Goal: Information Seeking & Learning: Learn about a topic

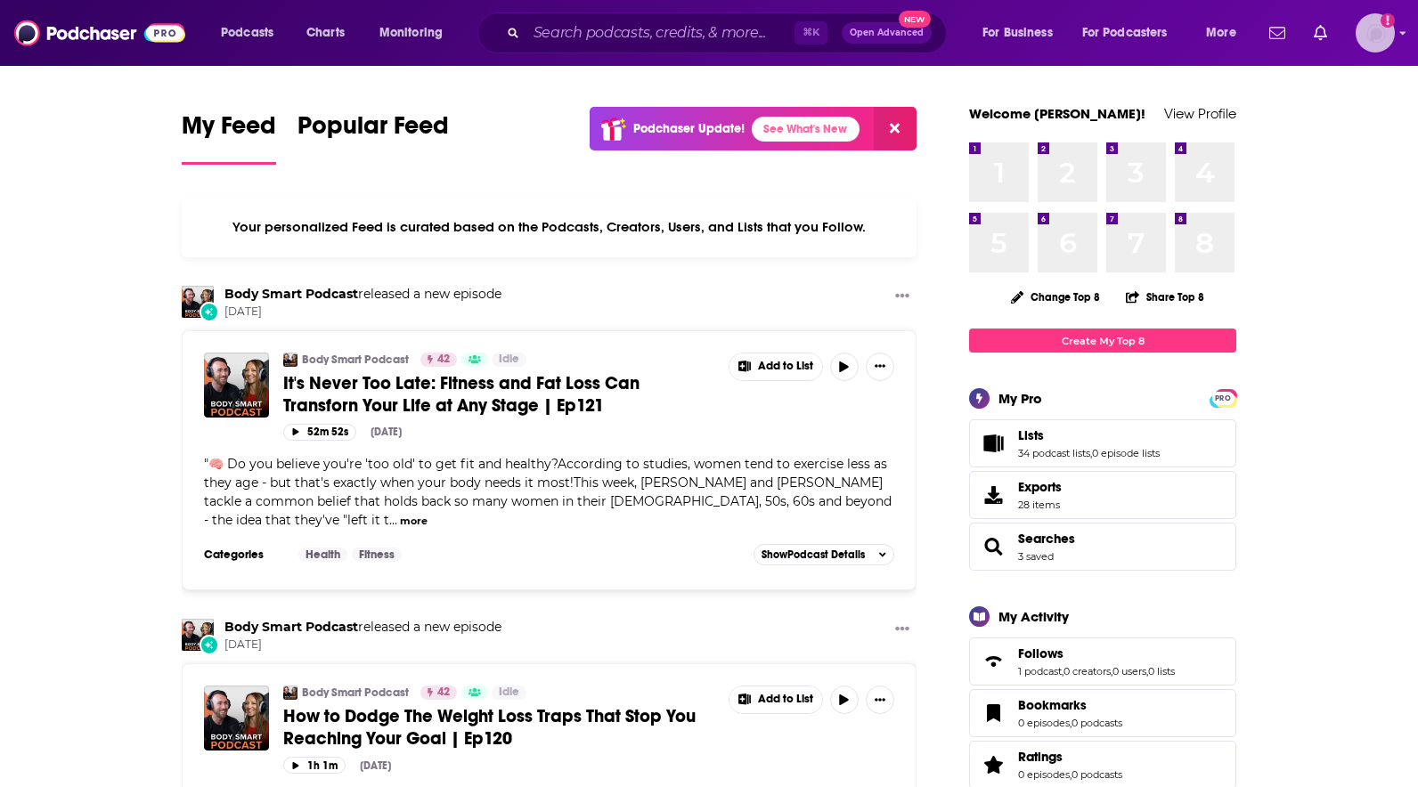
click at [1375, 40] on img "Logged in as AtriaBooks" at bounding box center [1375, 32] width 39 height 39
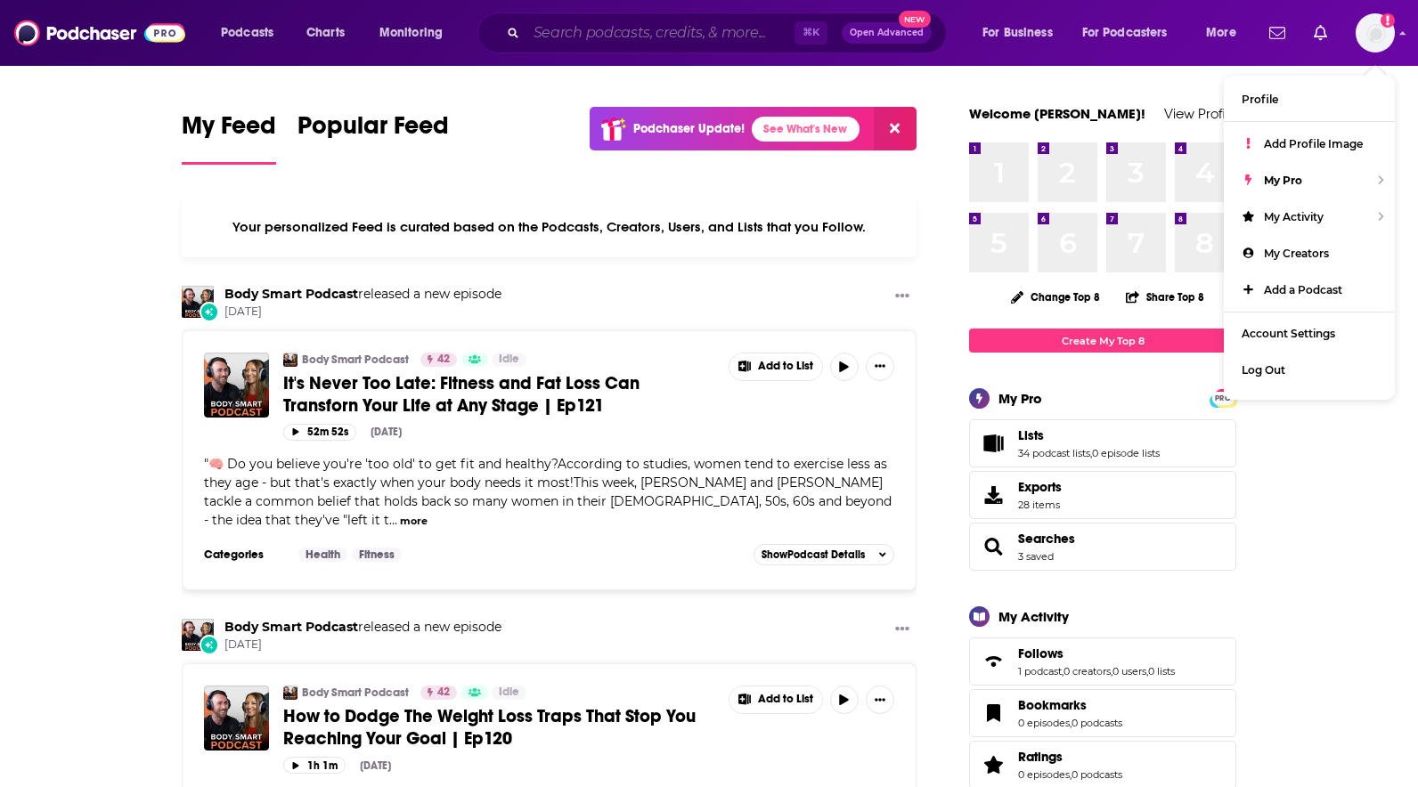
click at [535, 37] on input "Search podcasts, credits, & more..." at bounding box center [660, 33] width 268 height 28
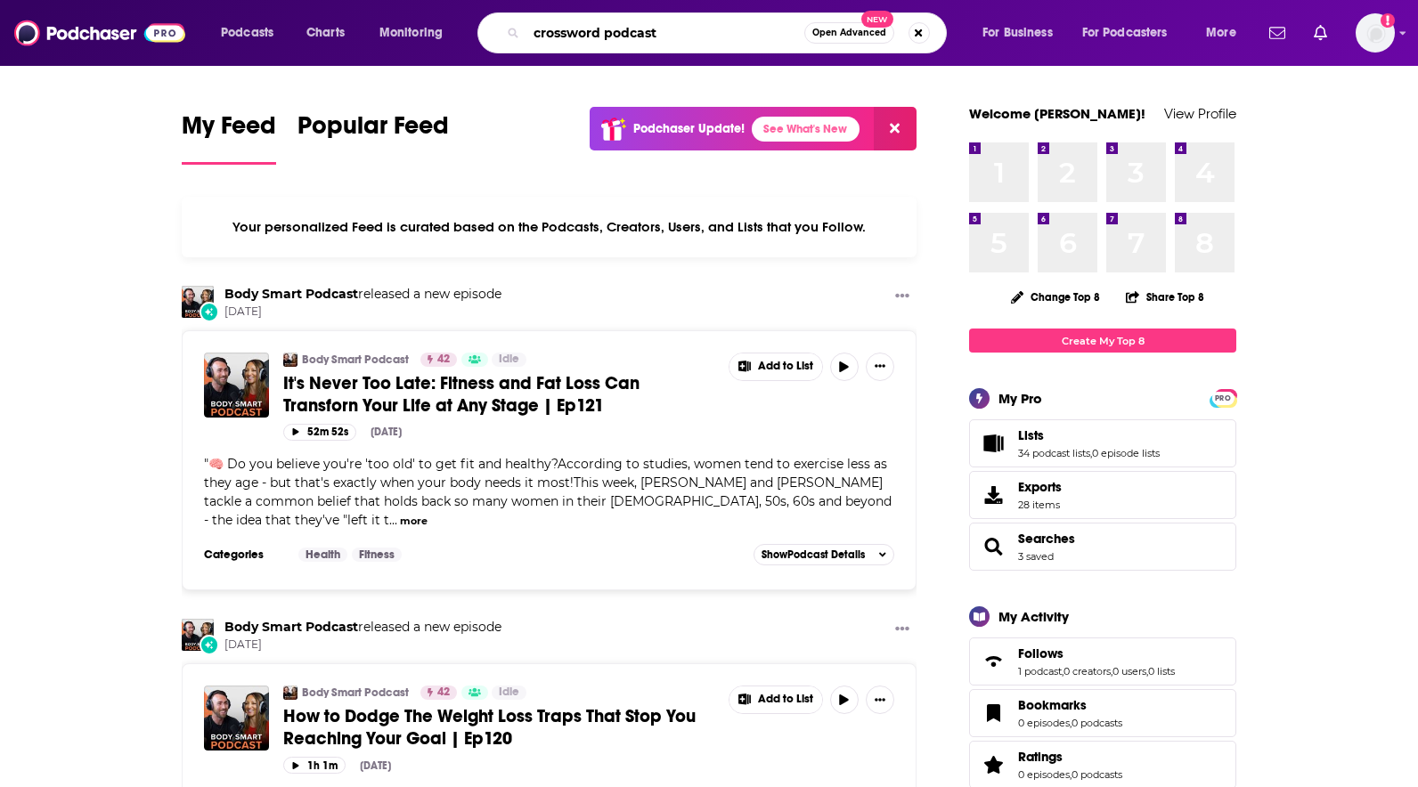
type input "crossword podcast"
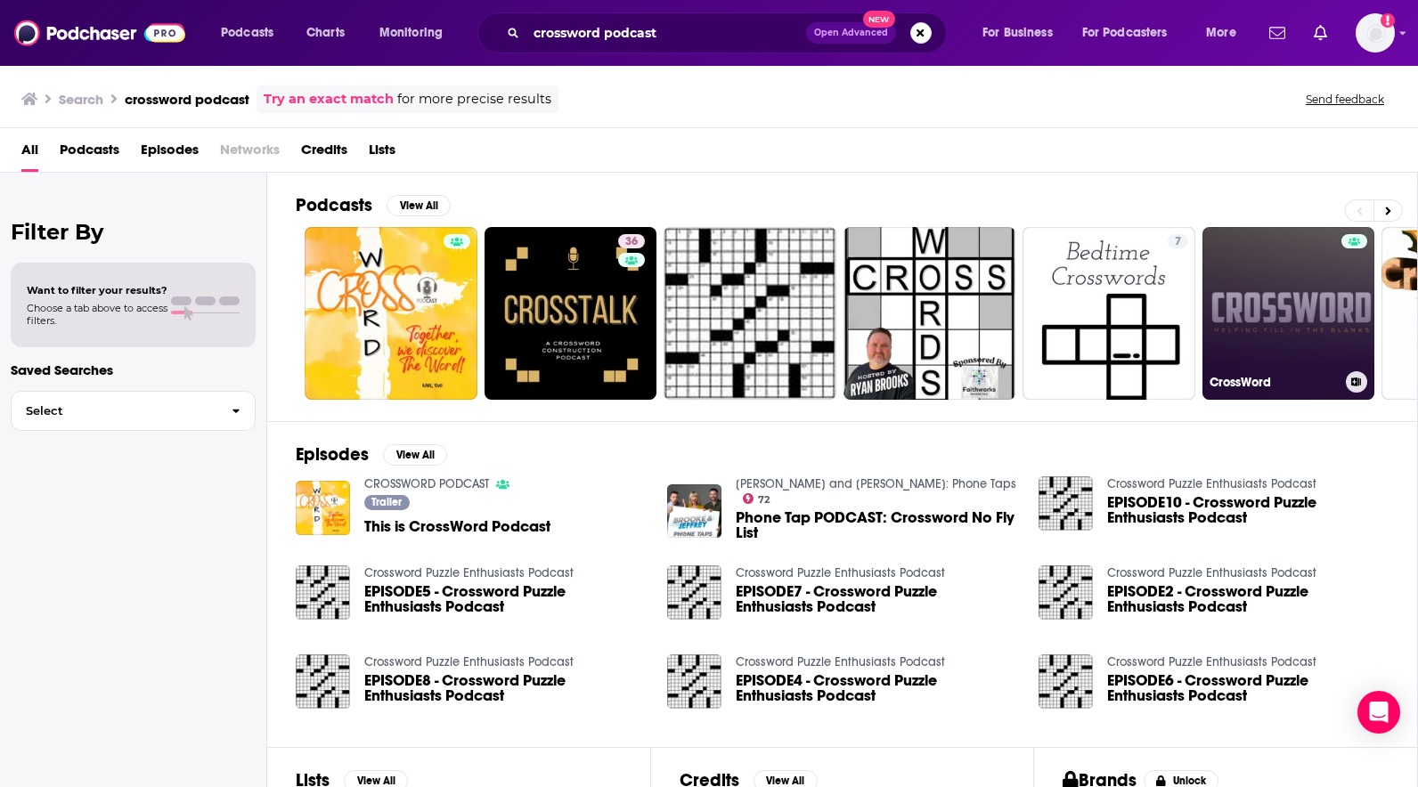
click at [1293, 305] on link "CrossWord" at bounding box center [1288, 313] width 173 height 173
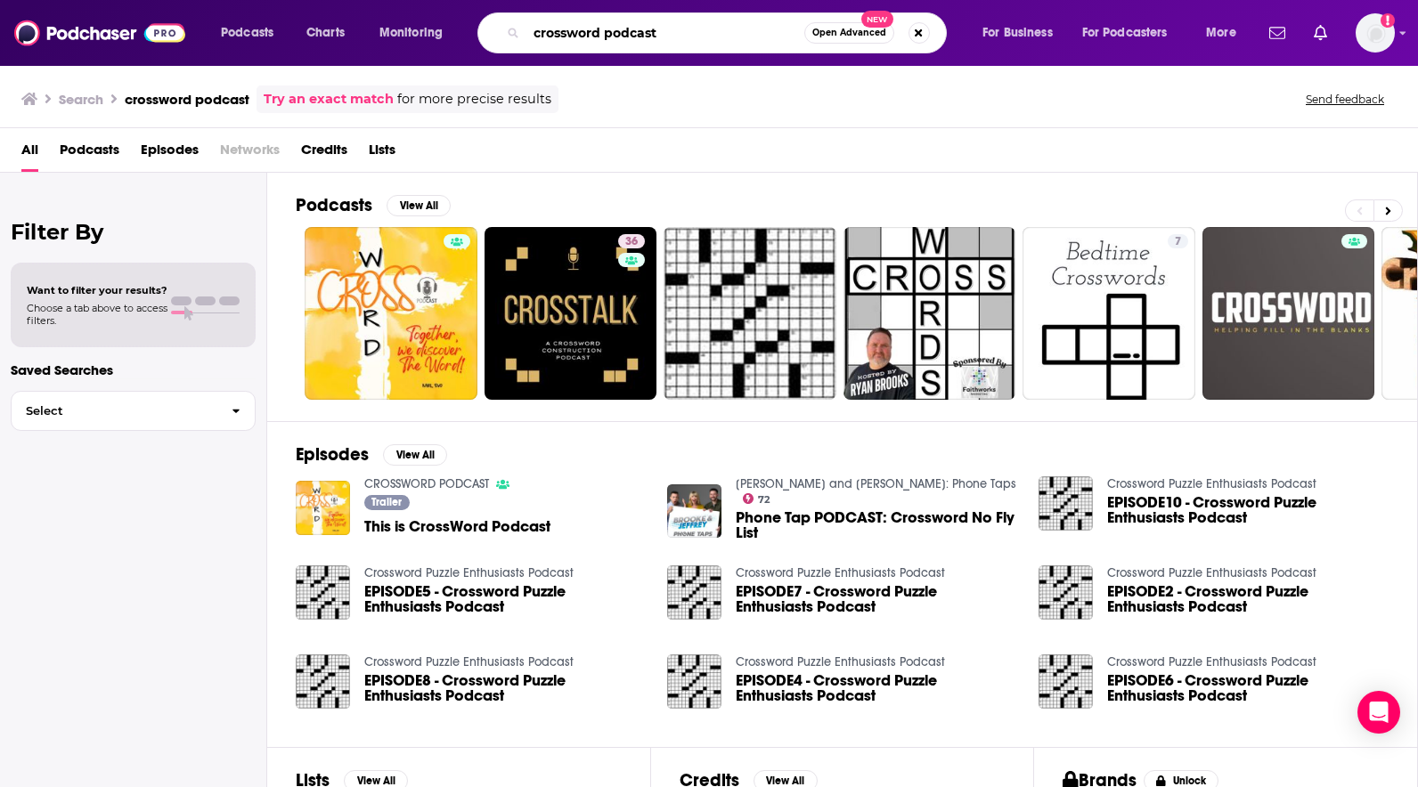
drag, startPoint x: 664, startPoint y: 35, endPoint x: 604, endPoint y: 32, distance: 59.7
click at [604, 32] on input "crossword podcast" at bounding box center [665, 33] width 278 height 28
type input "crossword"
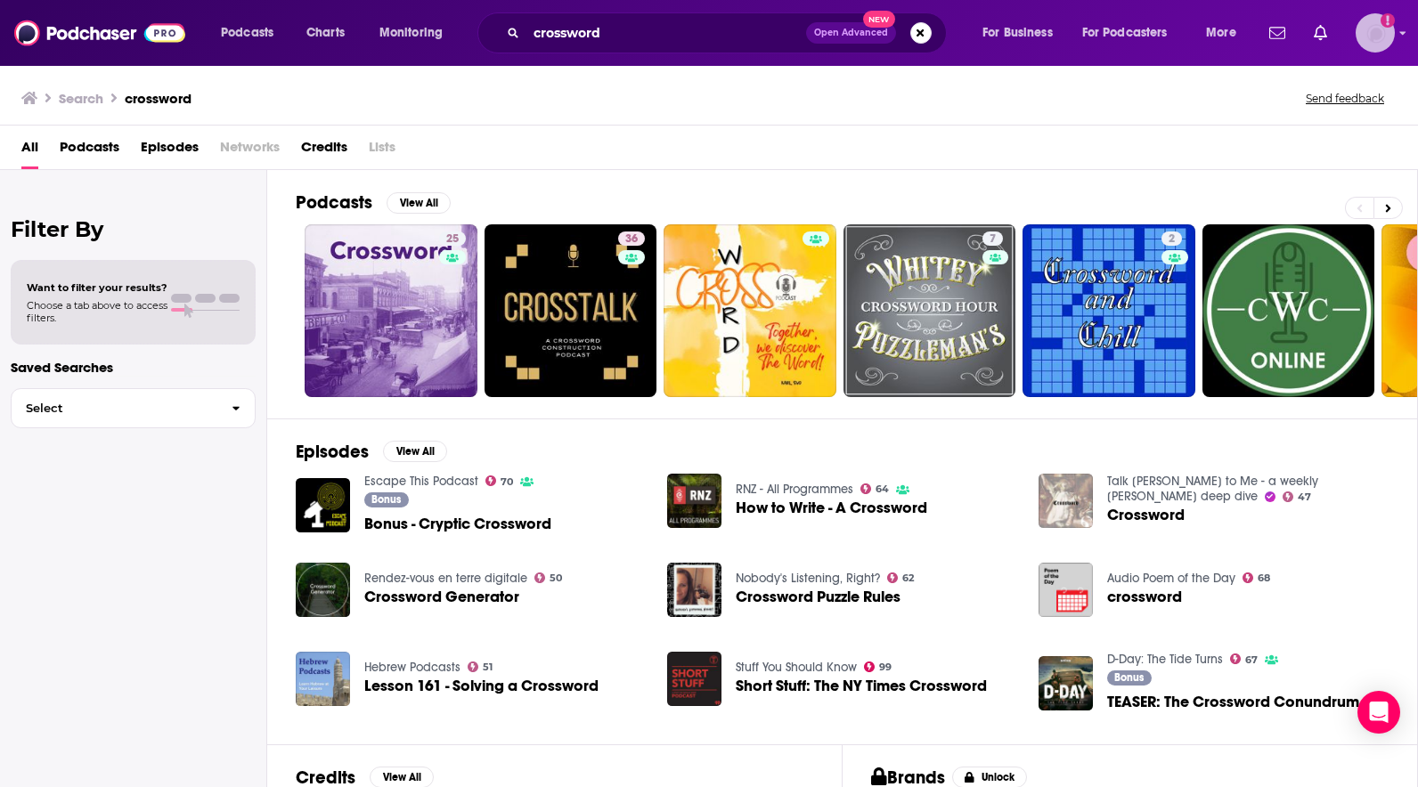
click at [1364, 30] on img "Logged in as AtriaBooks" at bounding box center [1375, 32] width 39 height 39
click at [290, 31] on button "Podcasts" at bounding box center [252, 33] width 88 height 28
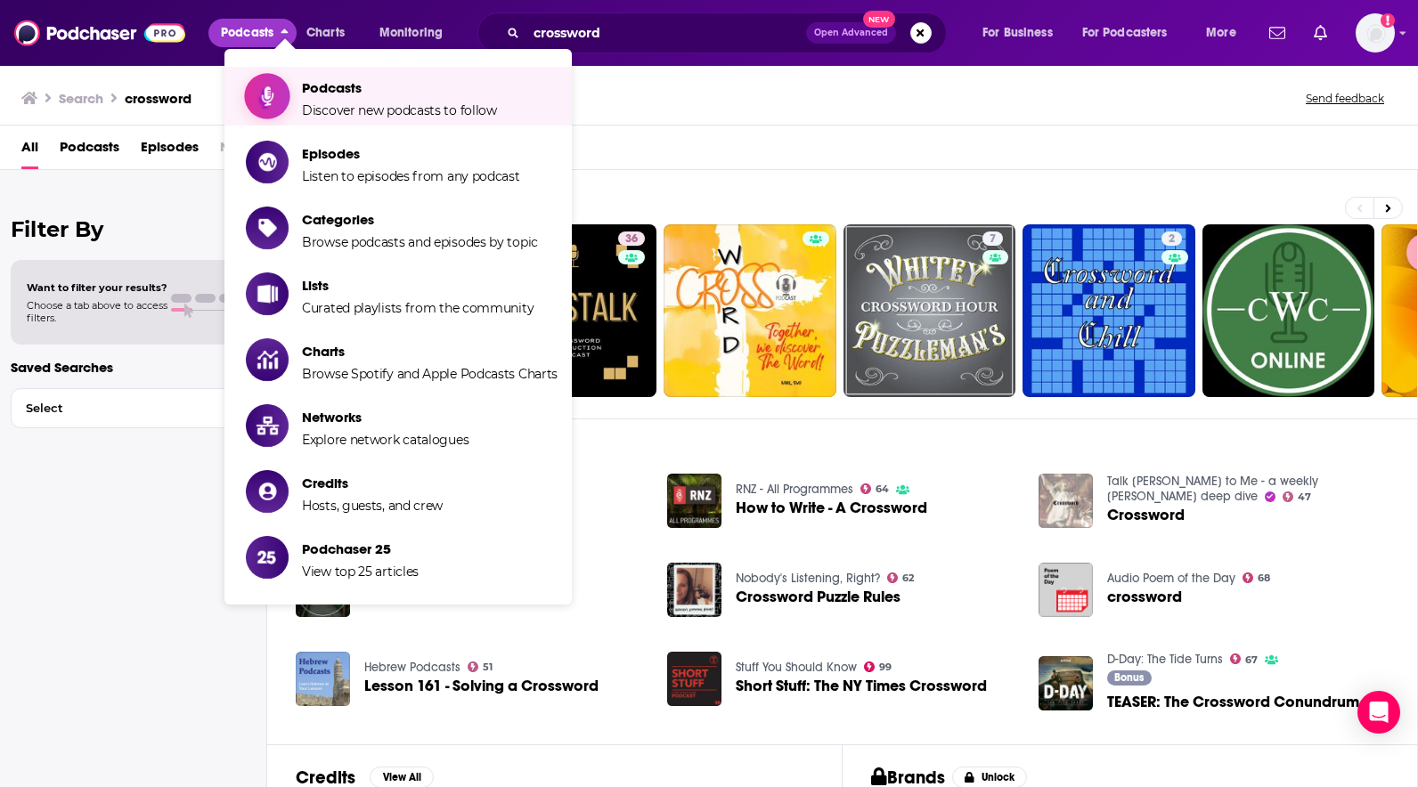
click at [304, 101] on span "Podcasts Discover new podcasts to follow" at bounding box center [399, 96] width 195 height 45
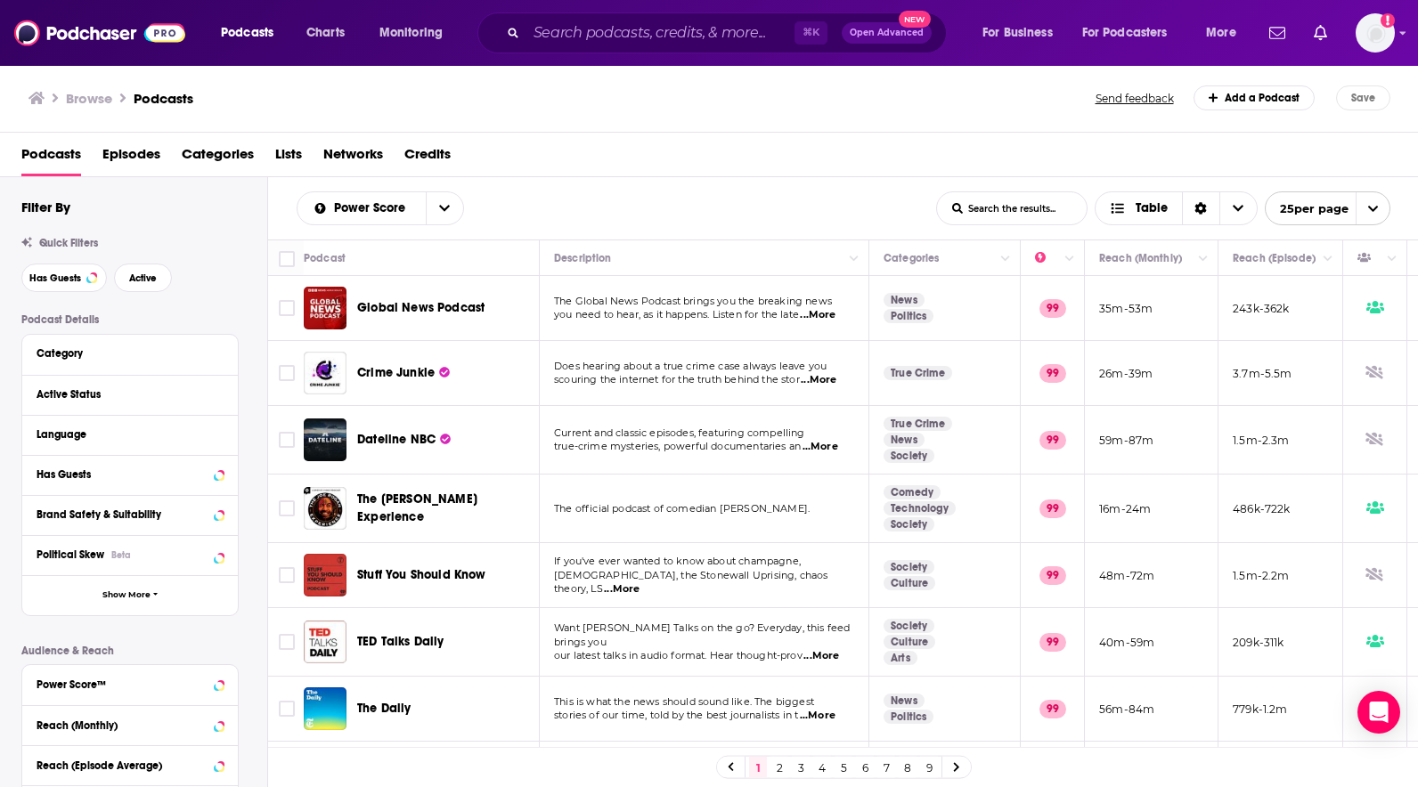
click at [517, 31] on div "⌘ K Open Advanced New" at bounding box center [711, 32] width 469 height 41
click at [542, 34] on input "Search podcasts, credits, & more..." at bounding box center [660, 33] width 268 height 28
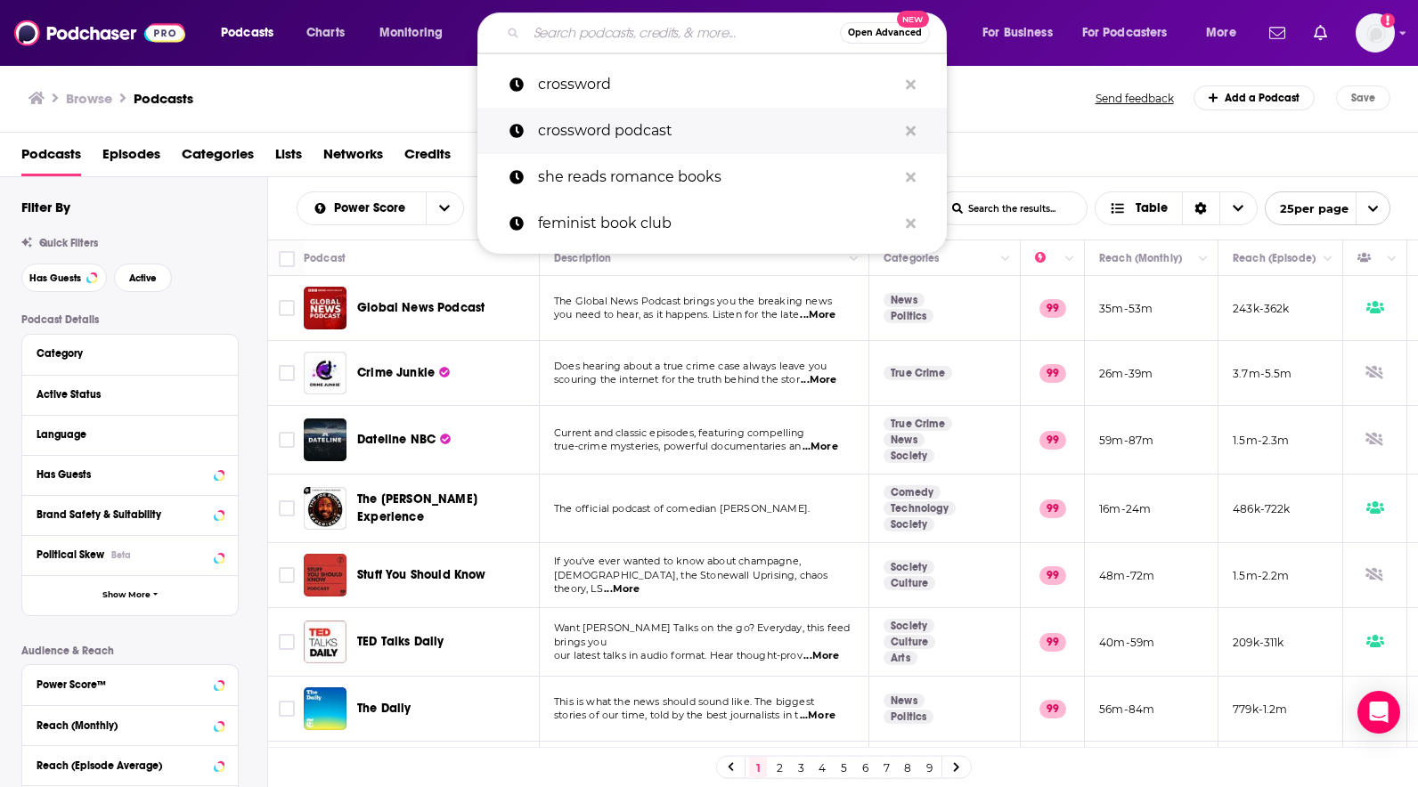
click at [550, 129] on p "crossword podcast" at bounding box center [717, 131] width 359 height 46
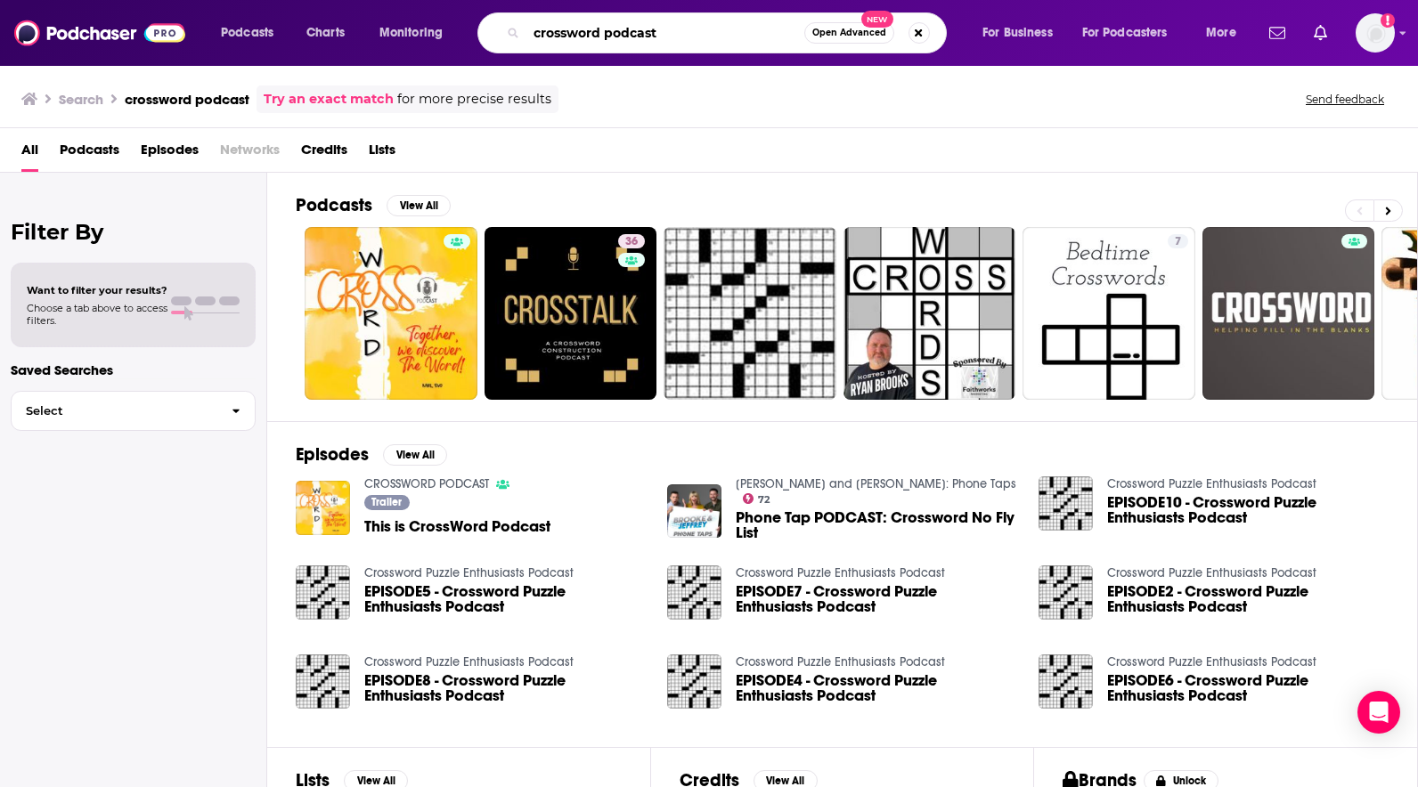
drag, startPoint x: 675, startPoint y: 37, endPoint x: 505, endPoint y: 41, distance: 170.1
click at [505, 41] on div "crossword podcast Open Advanced New" at bounding box center [711, 32] width 469 height 41
drag, startPoint x: 664, startPoint y: 34, endPoint x: 509, endPoint y: 31, distance: 155.0
click at [509, 31] on div "crossword podcast Open Advanced New" at bounding box center [711, 32] width 469 height 41
type input "Cross + word"
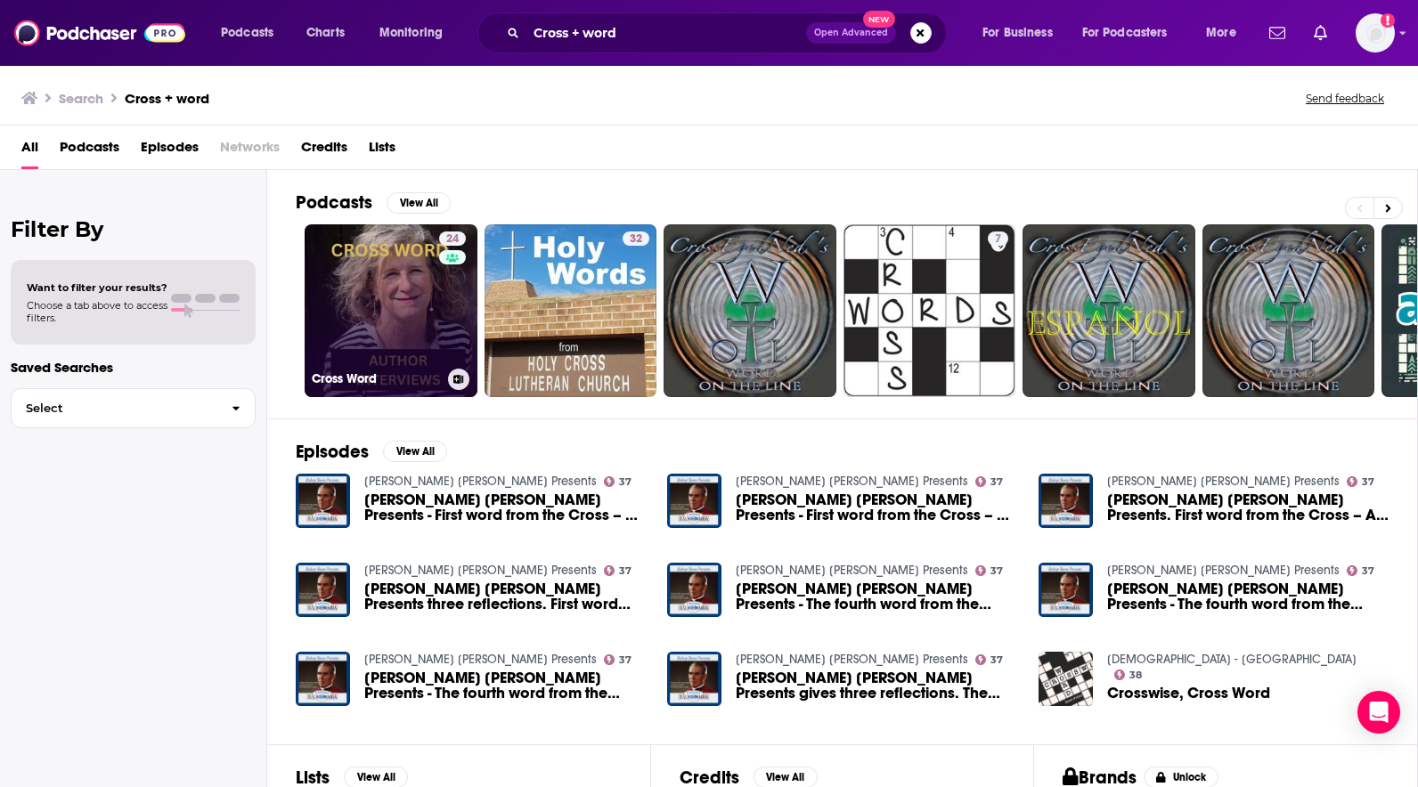
click at [392, 296] on link "24 Cross Word" at bounding box center [391, 310] width 173 height 173
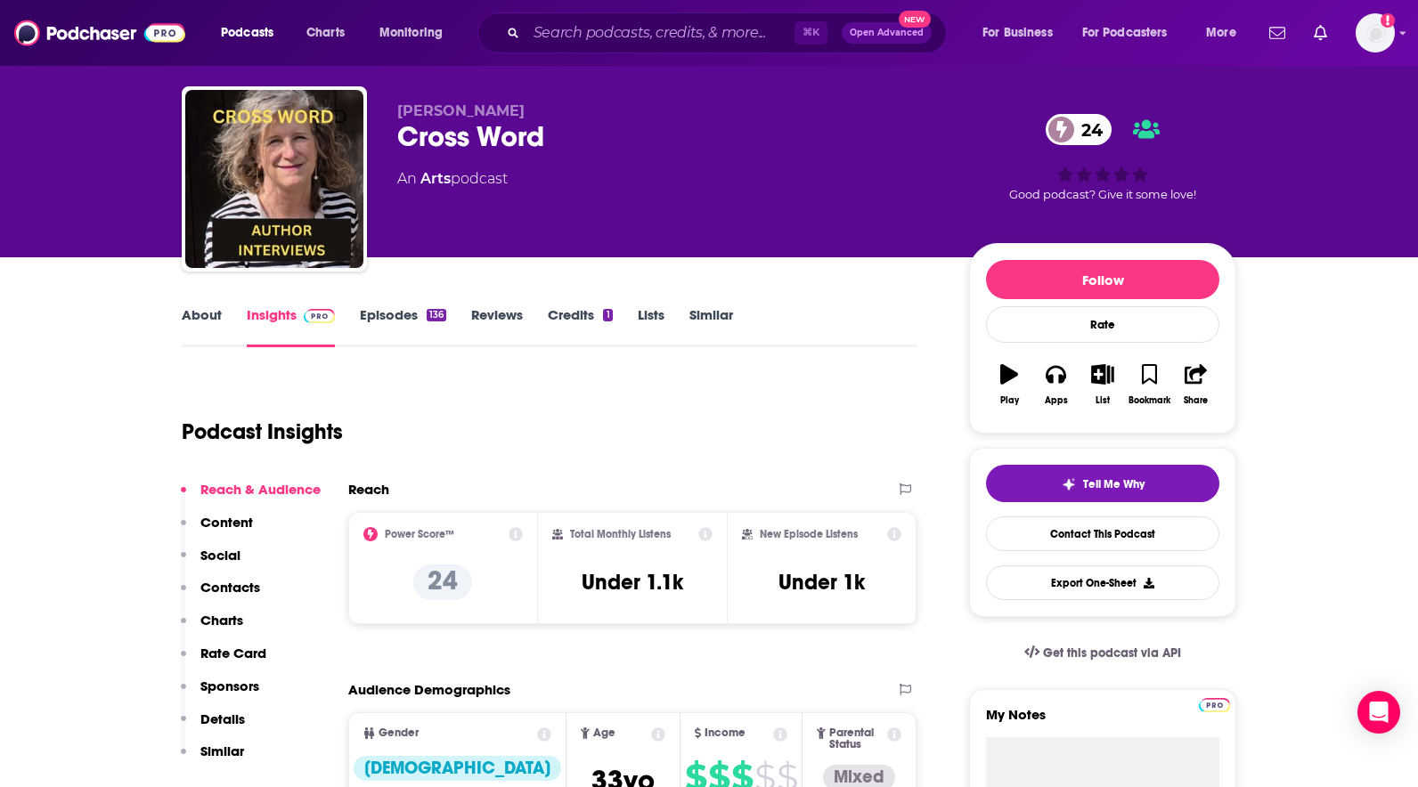
scroll to position [40, 0]
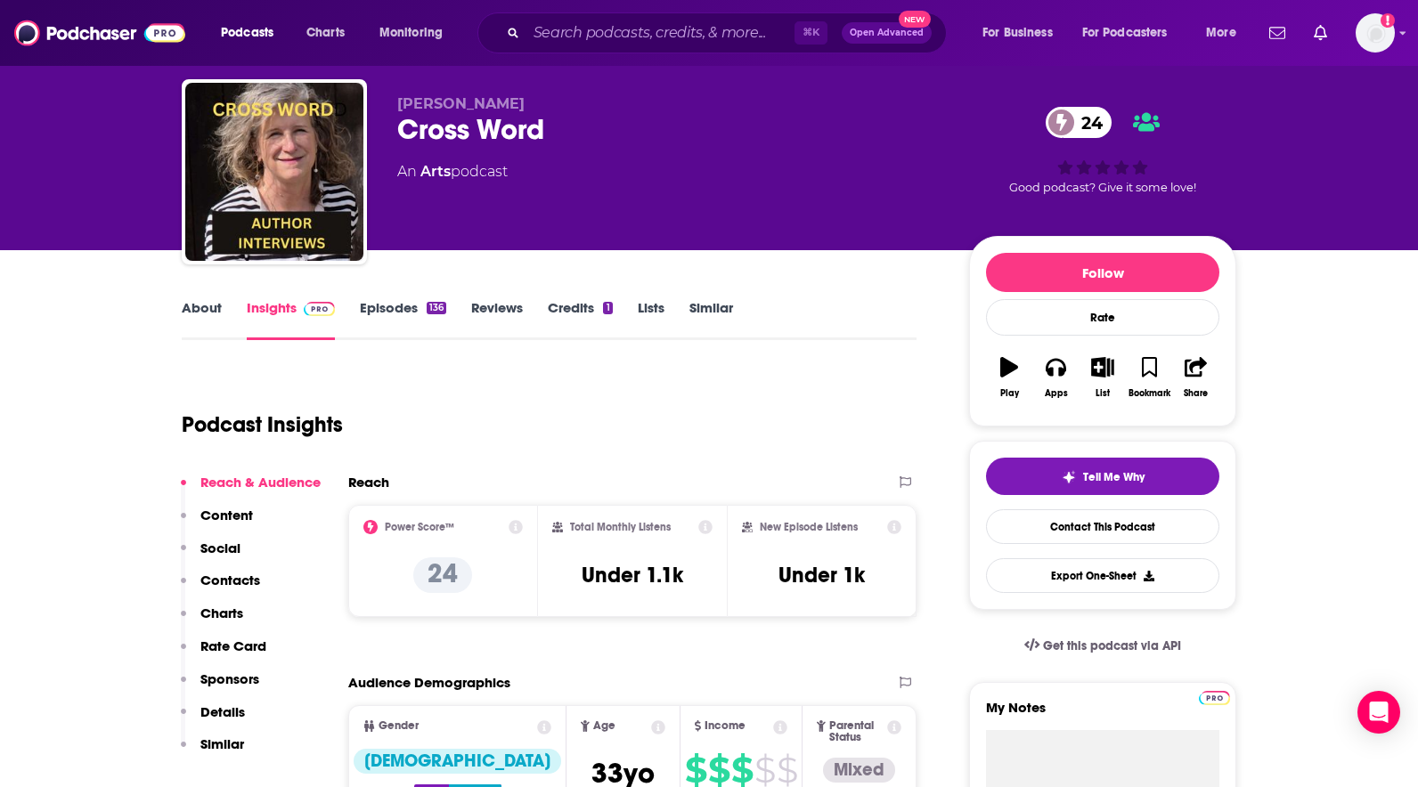
click at [382, 311] on link "Episodes 136" at bounding box center [403, 319] width 86 height 41
